Goal: Task Accomplishment & Management: Manage account settings

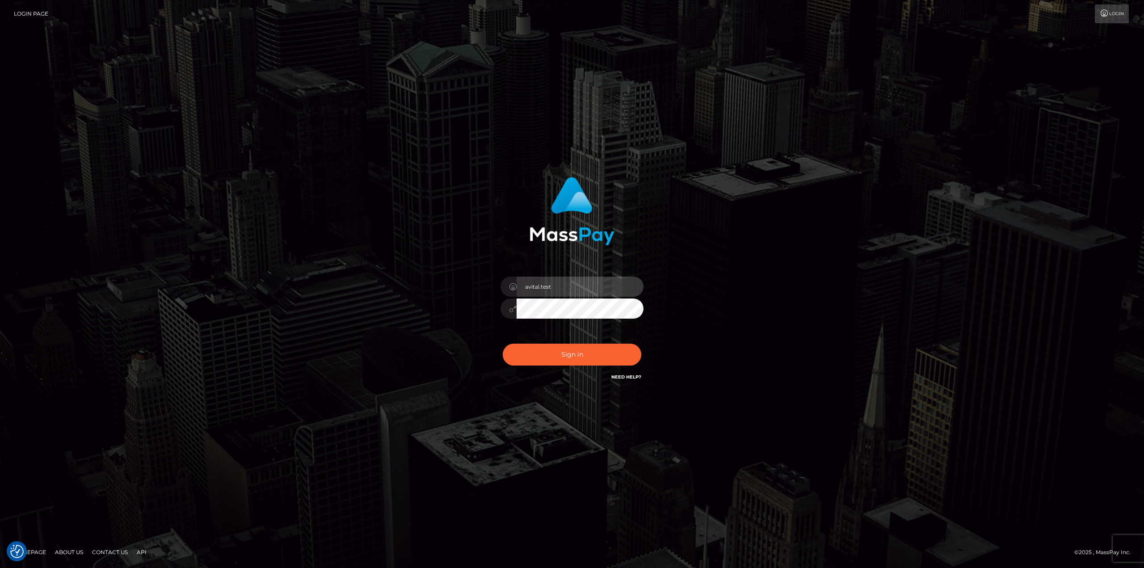
click at [627, 286] on input "avital.test" at bounding box center [580, 287] width 127 height 20
type input "avital.dev"
click at [573, 349] on button "Sign in" at bounding box center [572, 355] width 139 height 22
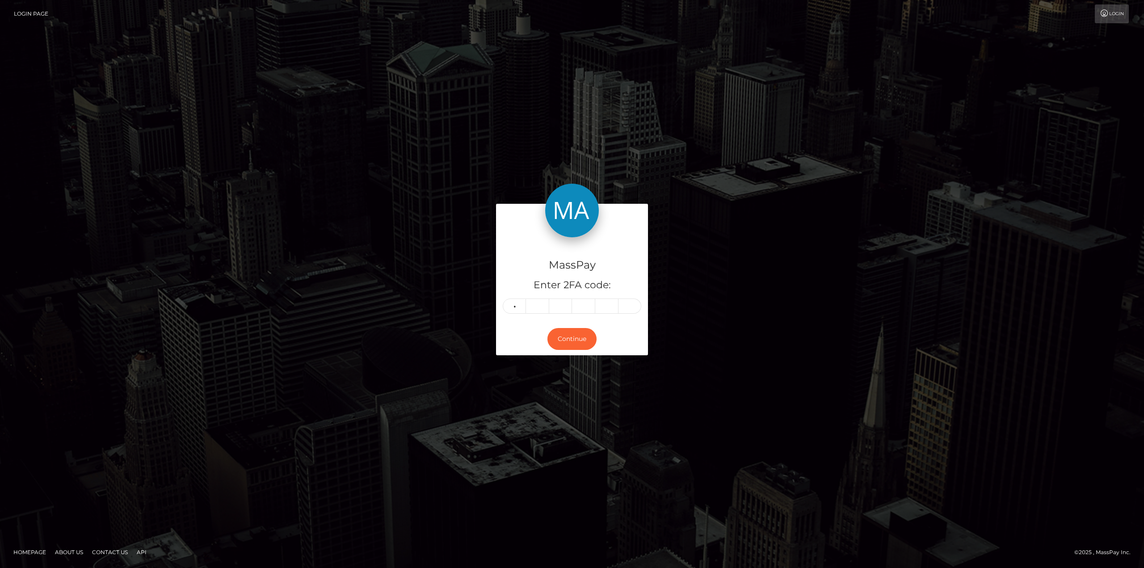
type input "7"
type input "5"
type input "1"
type input "5"
type input "1"
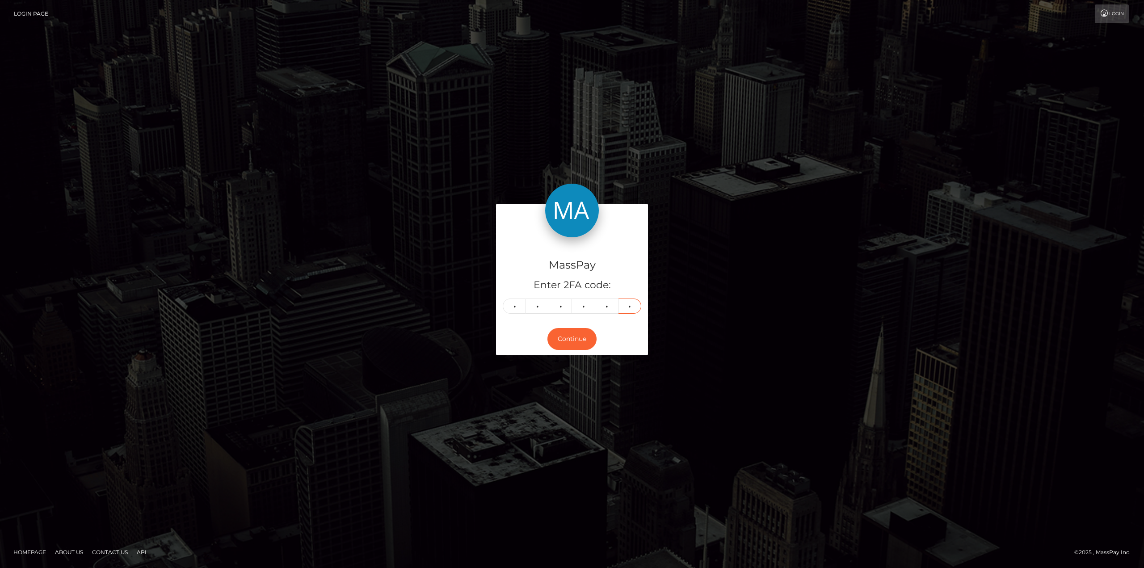
type input "5"
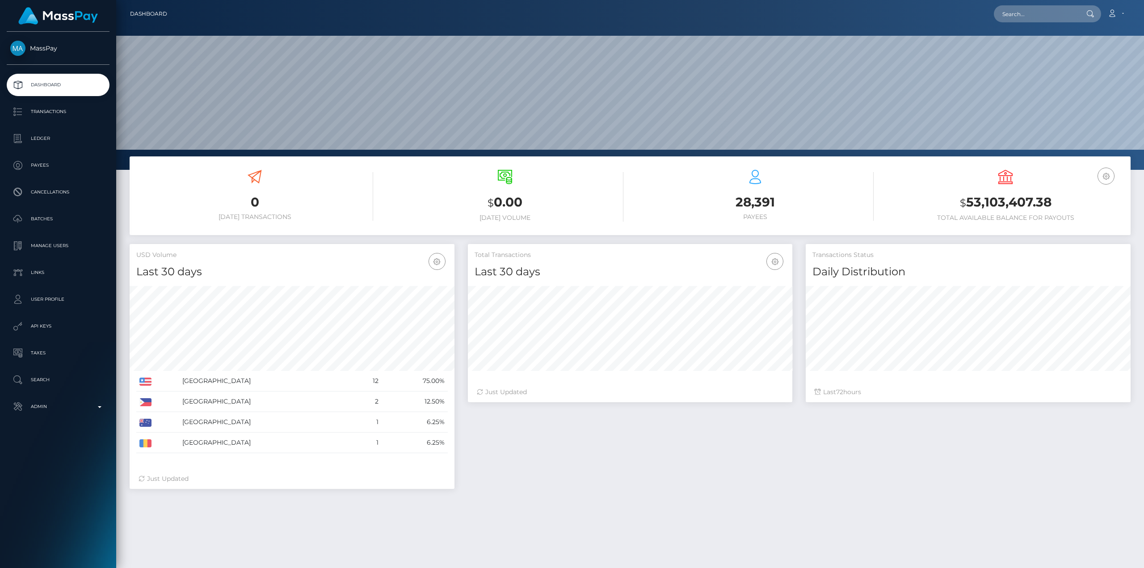
scroll to position [159, 324]
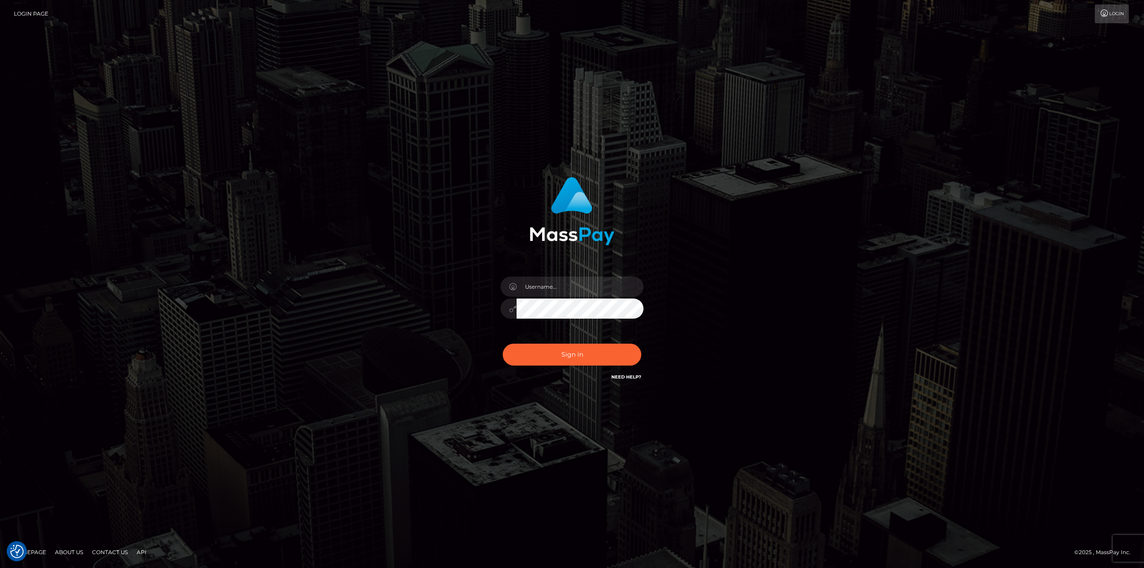
checkbox input "true"
